Goal: Information Seeking & Learning: Compare options

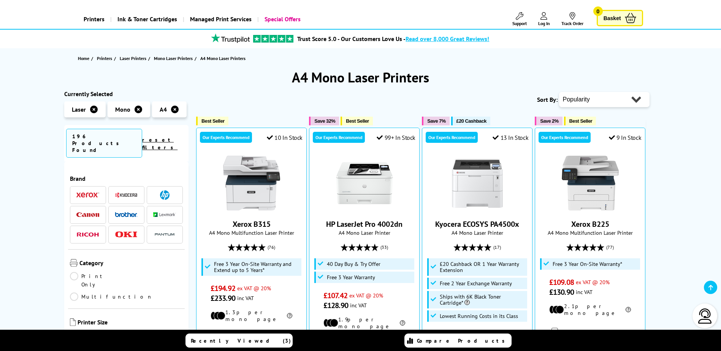
scroll to position [114, 0]
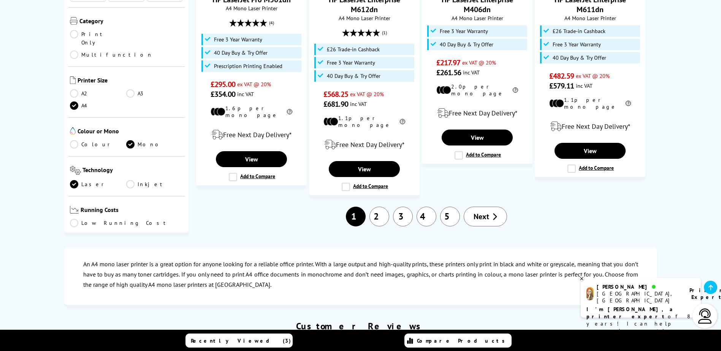
scroll to position [799, 0]
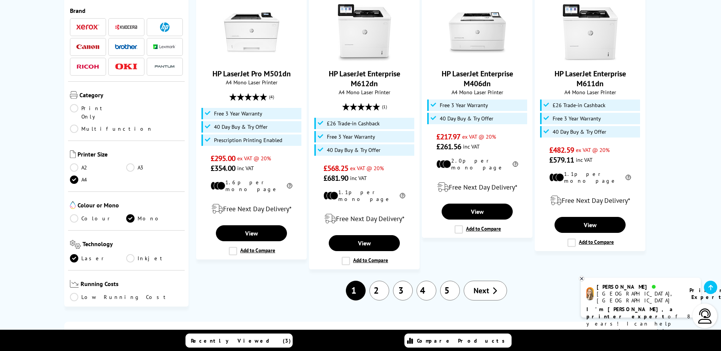
click at [387, 281] on link "2" at bounding box center [380, 291] width 20 height 20
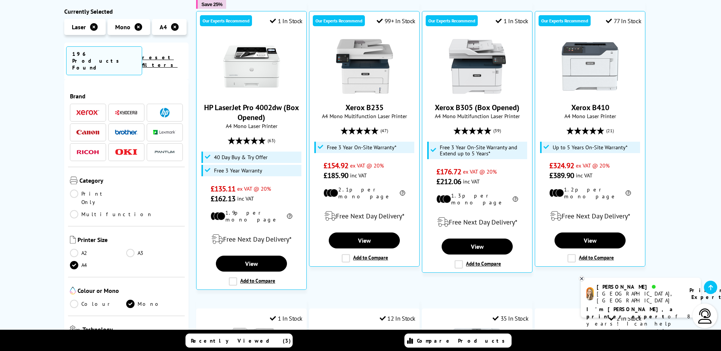
click at [86, 104] on li at bounding box center [88, 113] width 36 height 18
click at [87, 110] on img at bounding box center [87, 112] width 23 height 5
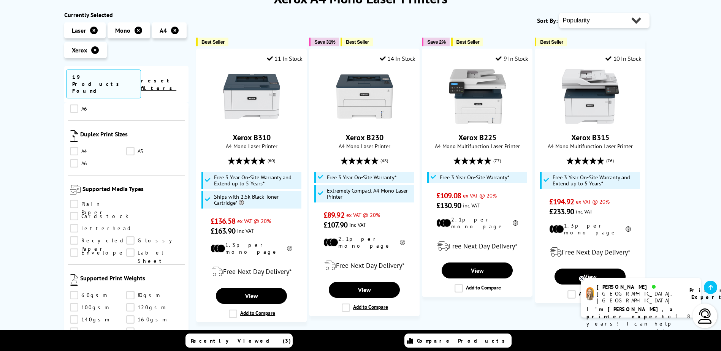
scroll to position [114, 0]
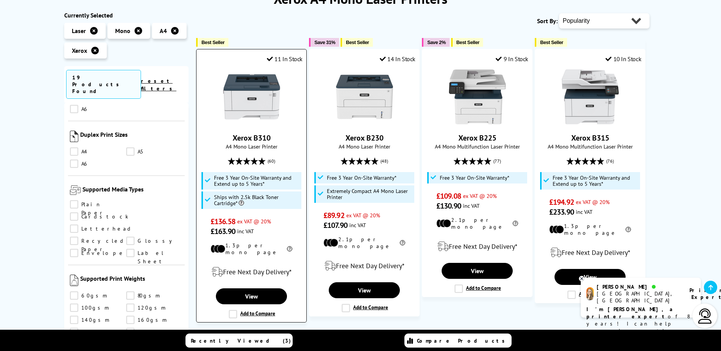
click at [256, 100] on img at bounding box center [251, 96] width 57 height 57
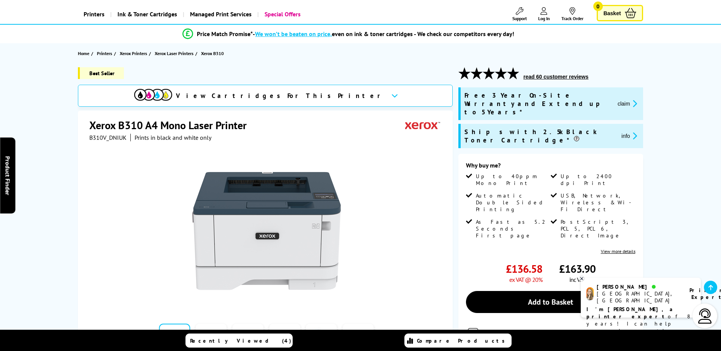
scroll to position [114, 0]
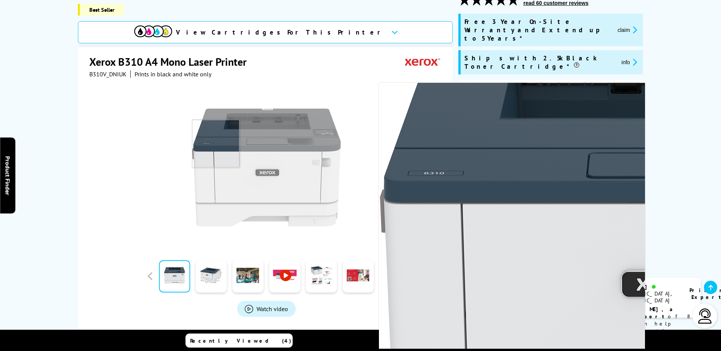
click at [202, 133] on img at bounding box center [266, 167] width 149 height 149
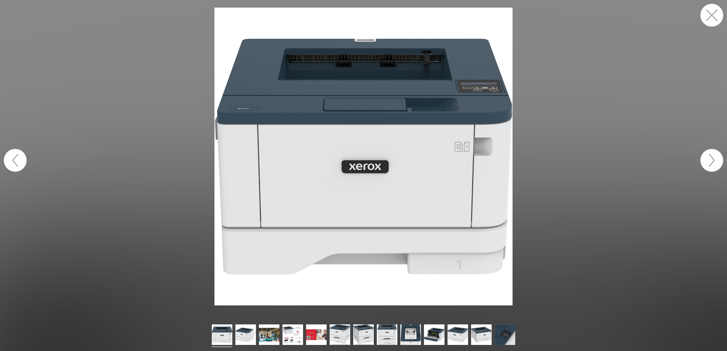
click at [706, 154] on button "button" at bounding box center [711, 160] width 23 height 23
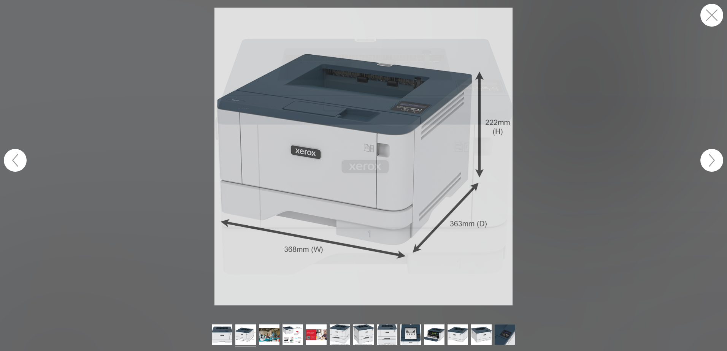
click at [709, 156] on button "button" at bounding box center [711, 160] width 23 height 23
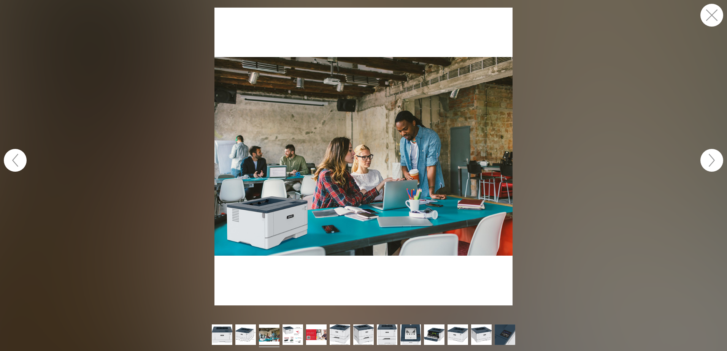
click at [710, 157] on button "button" at bounding box center [711, 160] width 23 height 23
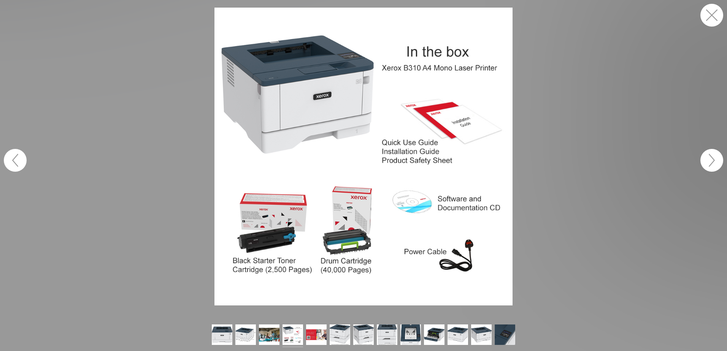
click at [705, 16] on button "button" at bounding box center [711, 15] width 23 height 23
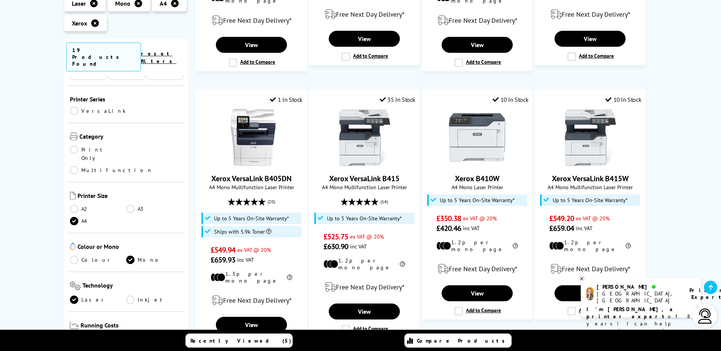
scroll to position [76, 0]
click at [80, 257] on link "Colour" at bounding box center [98, 261] width 57 height 8
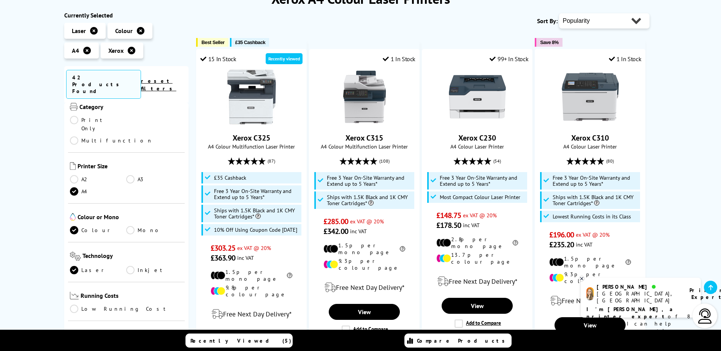
scroll to position [190, 0]
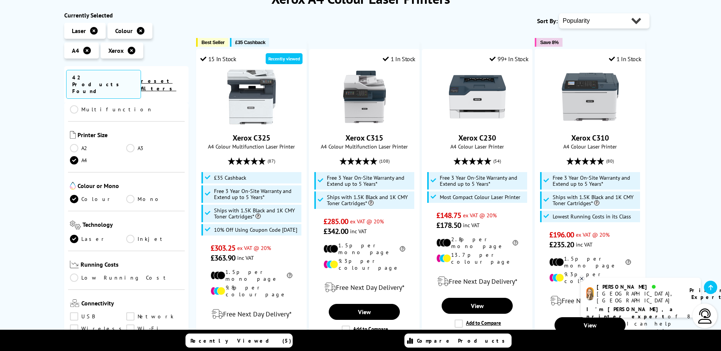
click at [132, 195] on link "Mono" at bounding box center [154, 199] width 57 height 8
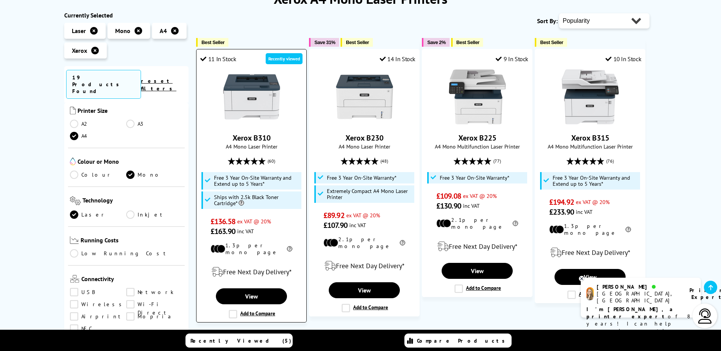
scroll to position [76, 0]
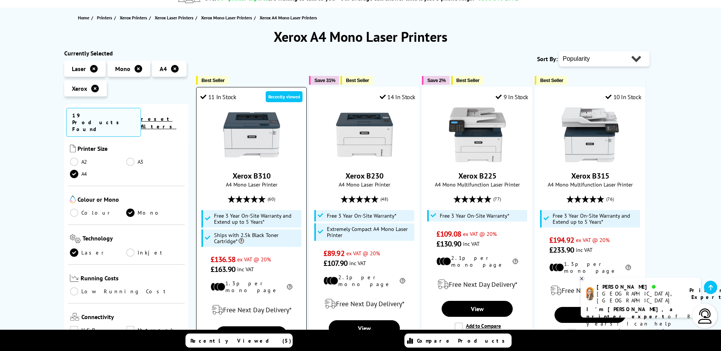
click at [244, 152] on img at bounding box center [251, 134] width 57 height 57
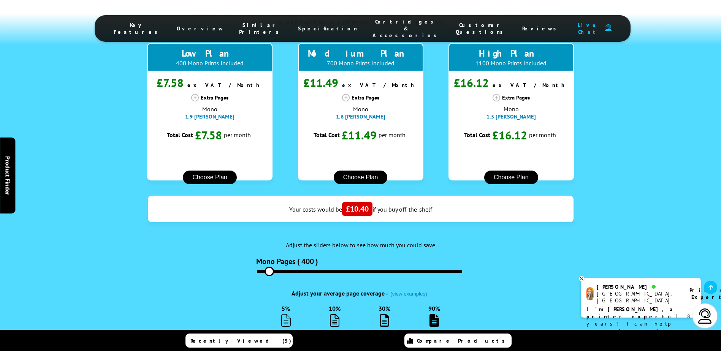
scroll to position [761, 0]
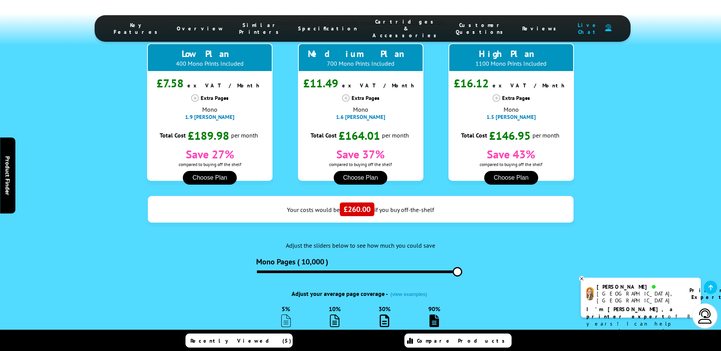
drag, startPoint x: 276, startPoint y: 229, endPoint x: 573, endPoint y: 259, distance: 299.3
type input "10000"
click at [462, 271] on input "range" at bounding box center [359, 272] width 205 height 3
click at [384, 315] on img at bounding box center [385, 321] width 10 height 13
click at [384, 330] on input "30%" at bounding box center [385, 333] width 6 height 6
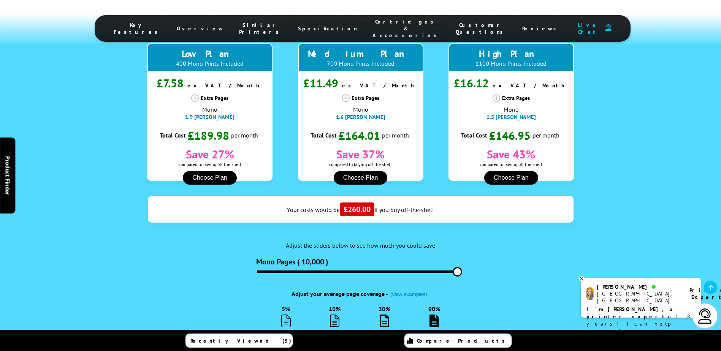
radio input "true"
click at [422, 305] on ul "5% 10% 30% 90%" at bounding box center [361, 320] width 452 height 31
drag, startPoint x: 462, startPoint y: 227, endPoint x: 426, endPoint y: 233, distance: 36.3
click at [426, 257] on div "Mono Pages ( 10,000 )" at bounding box center [360, 266] width 209 height 18
click at [419, 271] on input "range" at bounding box center [359, 272] width 205 height 3
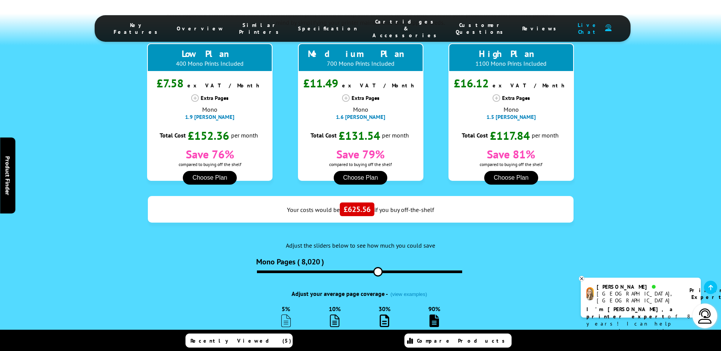
click at [378, 271] on input "range" at bounding box center [359, 272] width 205 height 3
click at [338, 271] on input "range" at bounding box center [359, 272] width 205 height 3
click at [356, 271] on input "range" at bounding box center [359, 272] width 205 height 3
click at [357, 271] on input "range" at bounding box center [359, 272] width 205 height 3
click at [394, 271] on input "range" at bounding box center [359, 272] width 205 height 3
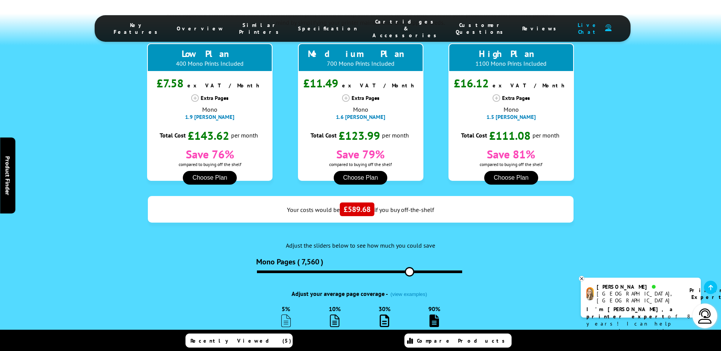
click at [414, 271] on input "range" at bounding box center [359, 272] width 205 height 3
drag, startPoint x: 414, startPoint y: 231, endPoint x: 420, endPoint y: 231, distance: 6.1
click at [417, 271] on input "range" at bounding box center [359, 272] width 205 height 3
click at [451, 271] on input "range" at bounding box center [359, 272] width 205 height 3
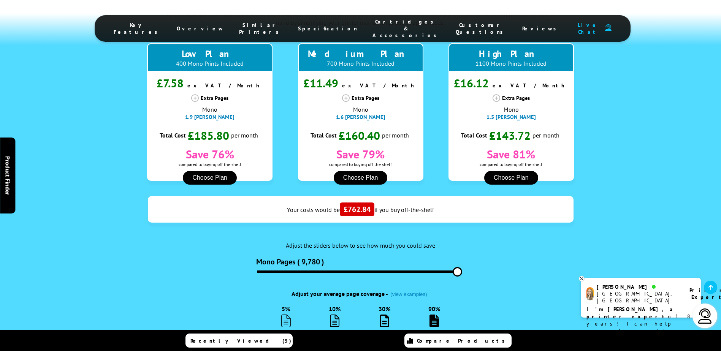
drag, startPoint x: 451, startPoint y: 231, endPoint x: 462, endPoint y: 231, distance: 11.0
click at [461, 271] on input "range" at bounding box center [359, 272] width 205 height 3
click at [463, 257] on div "Mono Pages ( 10,000 )" at bounding box center [360, 266] width 209 height 18
type input "9980"
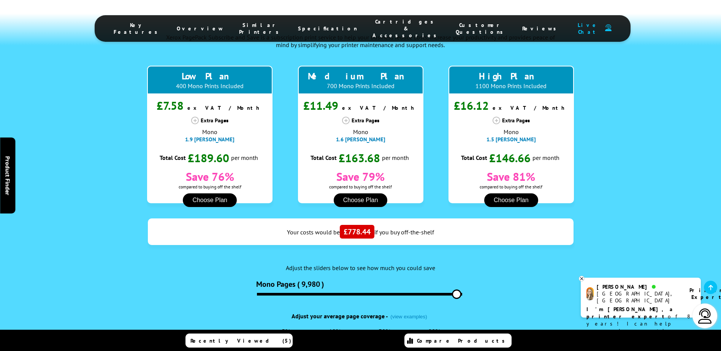
scroll to position [723, 0]
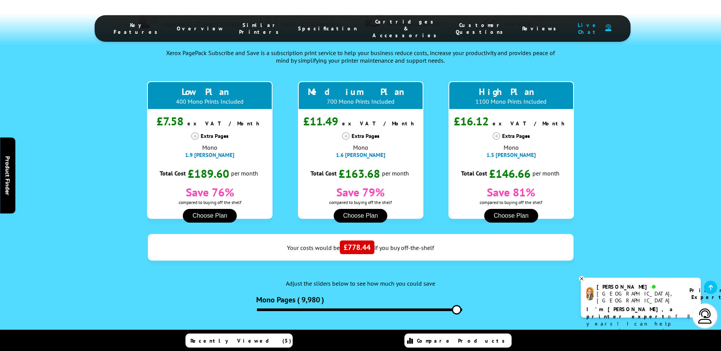
click at [60, 214] on div "PagePack Subscribe and Save .fa-secondary { opacity: .4 } Fixed cost per page r…" at bounding box center [361, 203] width 608 height 434
click at [581, 280] on icon at bounding box center [582, 279] width 5 height 6
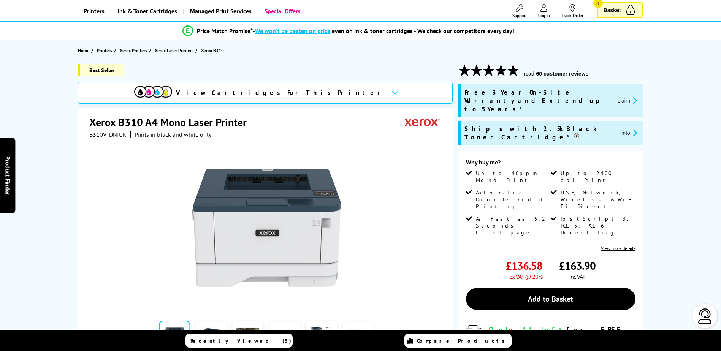
scroll to position [114, 0]
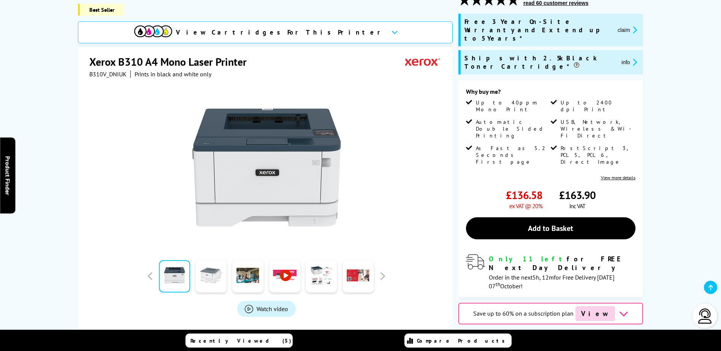
click at [210, 262] on link at bounding box center [211, 276] width 31 height 32
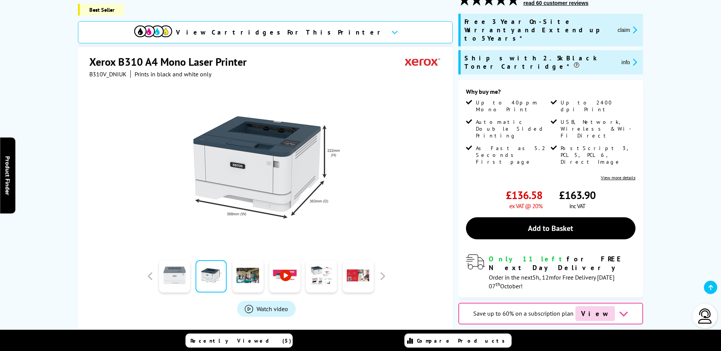
click at [166, 263] on link at bounding box center [174, 276] width 31 height 32
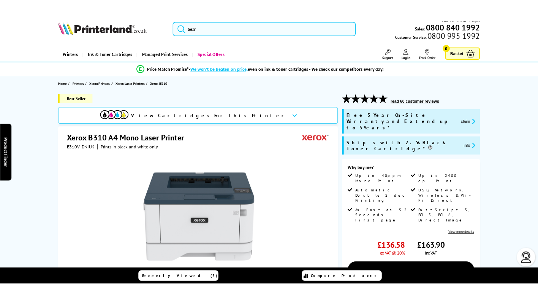
scroll to position [0, 0]
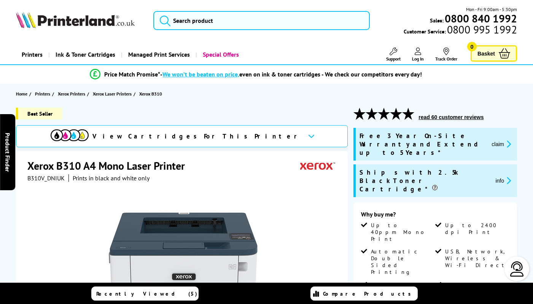
click at [192, 33] on div "Mon - Fri 9:00am - 5:30pm Sales: 0800 840 1992 Customer Service: 0800 995 1992" at bounding box center [266, 22] width 533 height 33
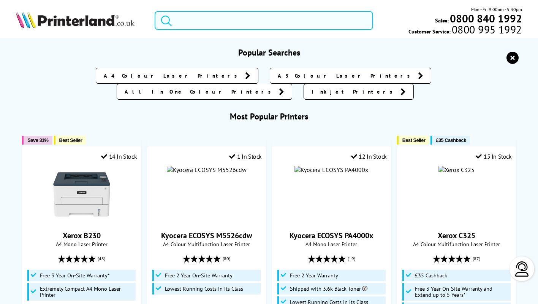
click at [193, 24] on input "search" at bounding box center [264, 20] width 219 height 19
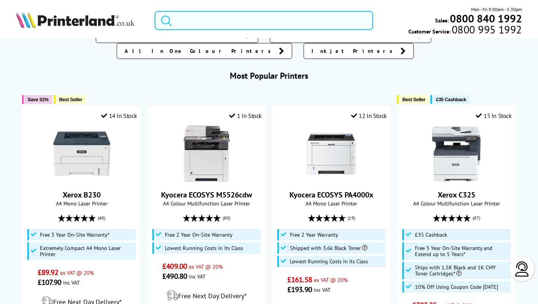
scroll to position [19, 0]
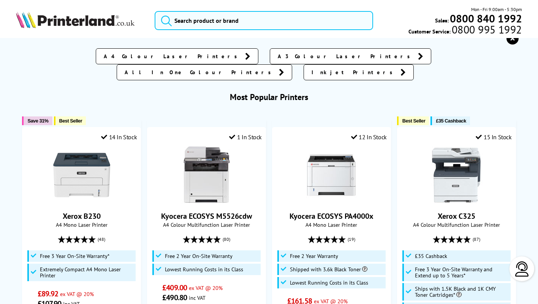
click at [143, 60] on span "A4 Colour Laser Printers" at bounding box center [173, 56] width 138 height 8
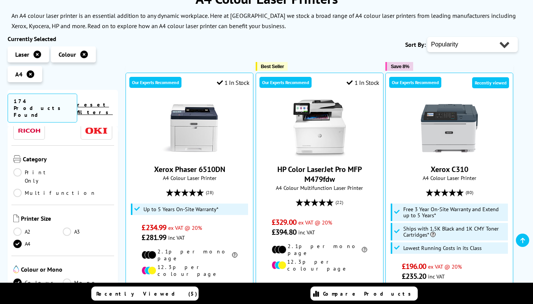
scroll to position [152, 0]
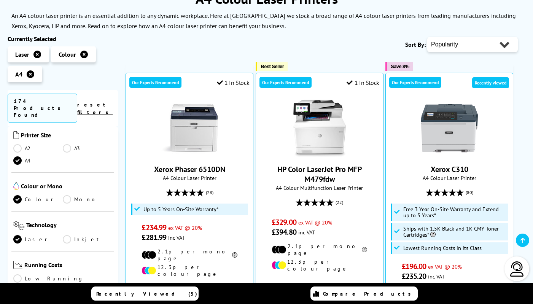
click at [67, 195] on link "Mono" at bounding box center [87, 199] width 49 height 8
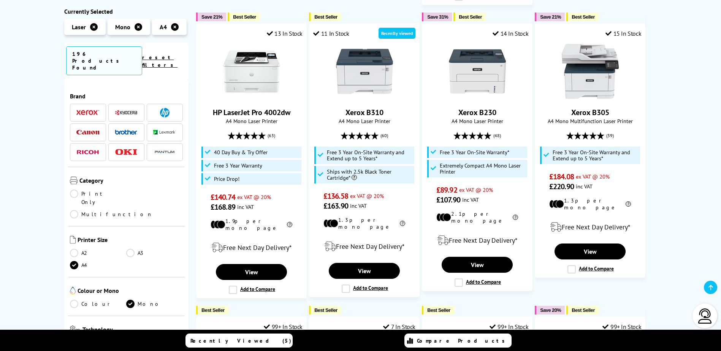
scroll to position [456, 0]
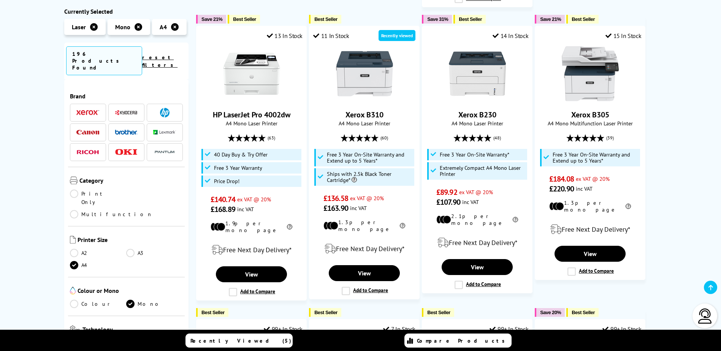
click at [76, 110] on img at bounding box center [87, 112] width 23 height 5
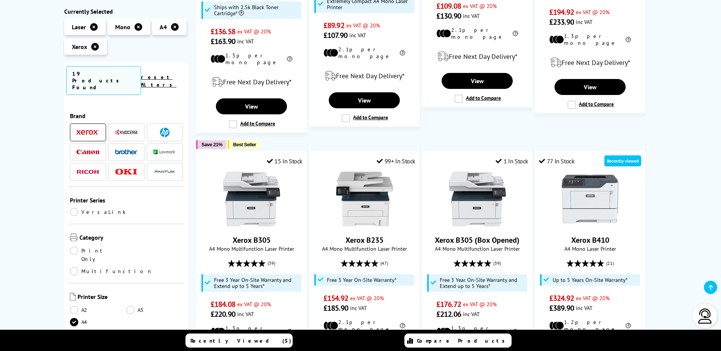
scroll to position [418, 0]
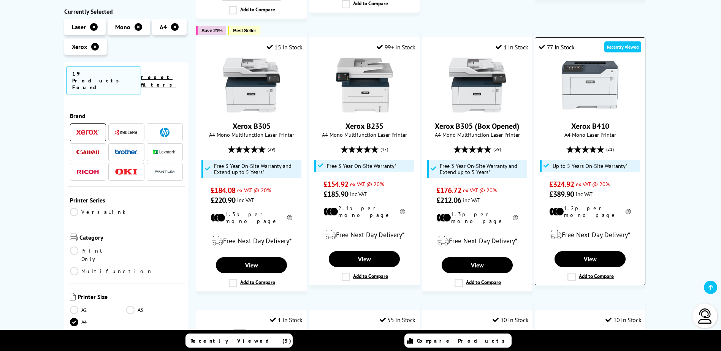
click at [532, 100] on img at bounding box center [590, 85] width 57 height 57
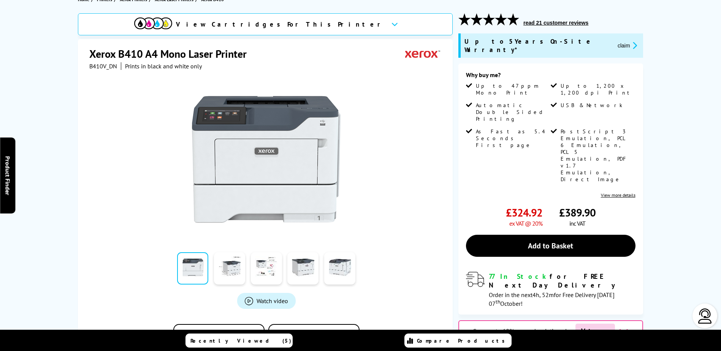
scroll to position [152, 0]
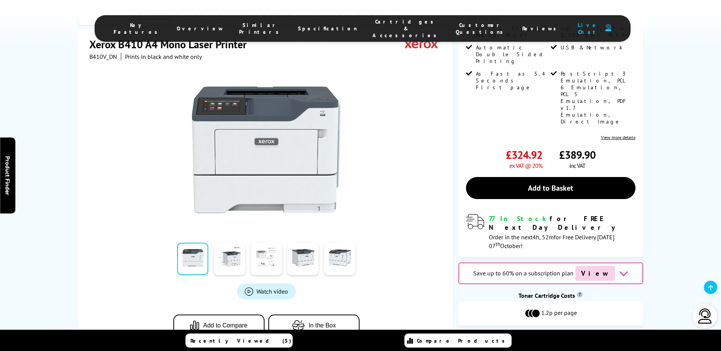
click at [266, 243] on link at bounding box center [266, 259] width 31 height 32
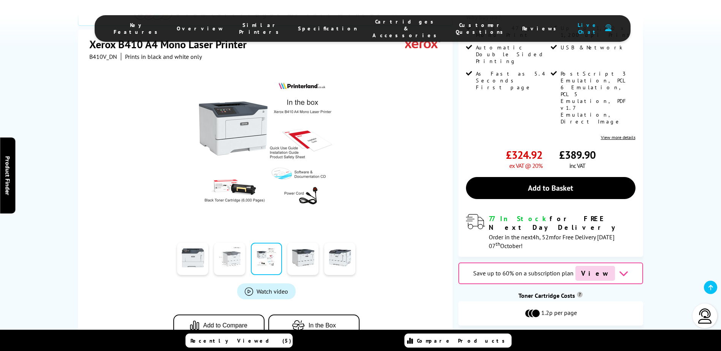
click at [240, 243] on link at bounding box center [229, 259] width 31 height 32
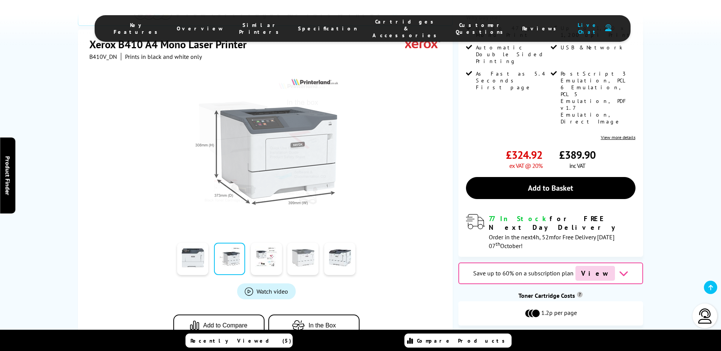
click at [294, 243] on link at bounding box center [302, 259] width 31 height 32
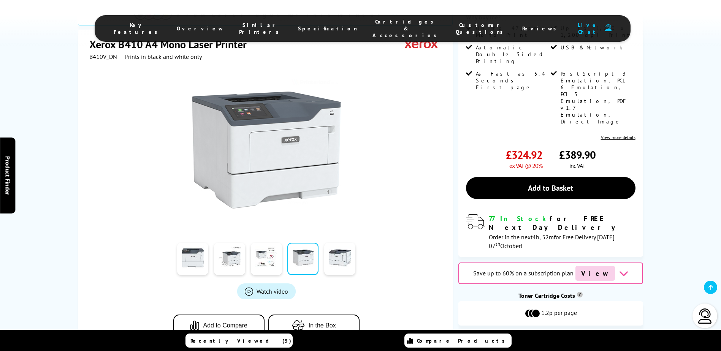
click at [315, 243] on link at bounding box center [302, 259] width 31 height 32
click at [324, 240] on div at bounding box center [340, 259] width 37 height 38
click at [335, 243] on link at bounding box center [339, 259] width 31 height 32
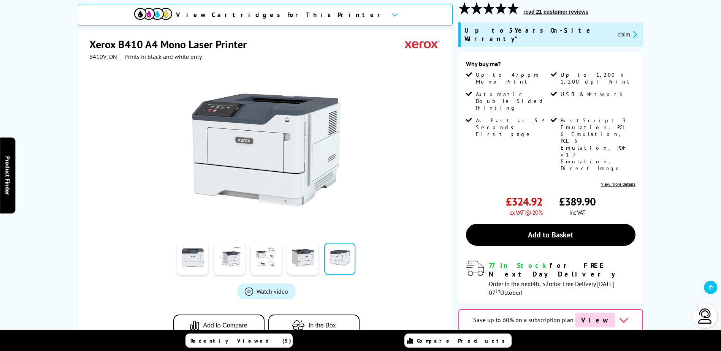
scroll to position [38, 0]
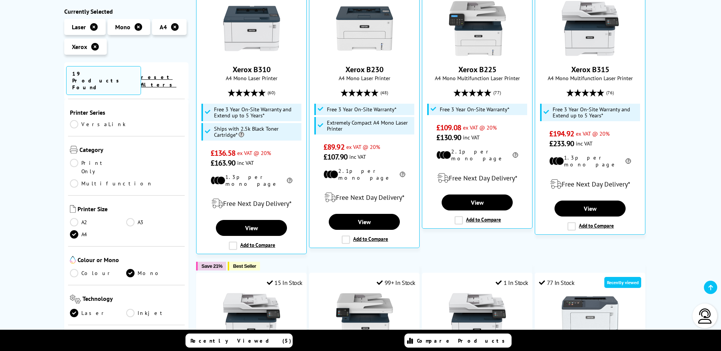
scroll to position [114, 0]
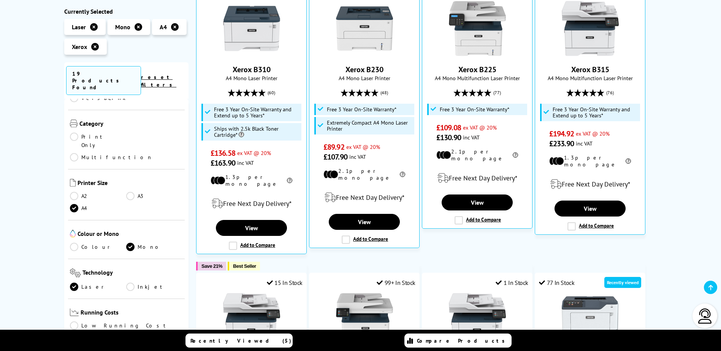
click at [90, 243] on link "Colour" at bounding box center [98, 247] width 57 height 8
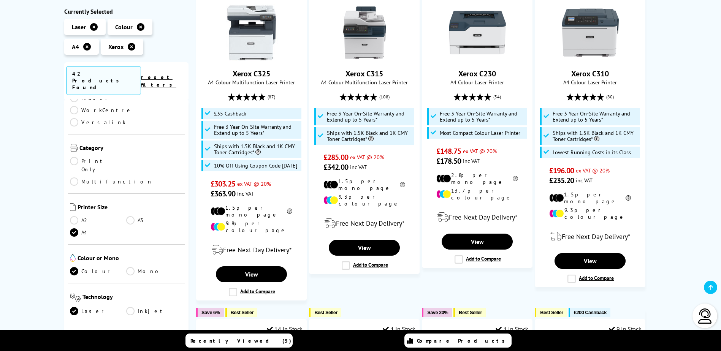
scroll to position [76, 0]
